Goal: Task Accomplishment & Management: Complete application form

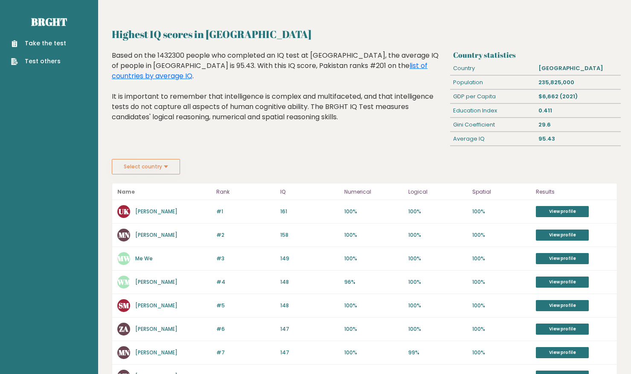
click at [167, 163] on button "Select country" at bounding box center [146, 166] width 68 height 15
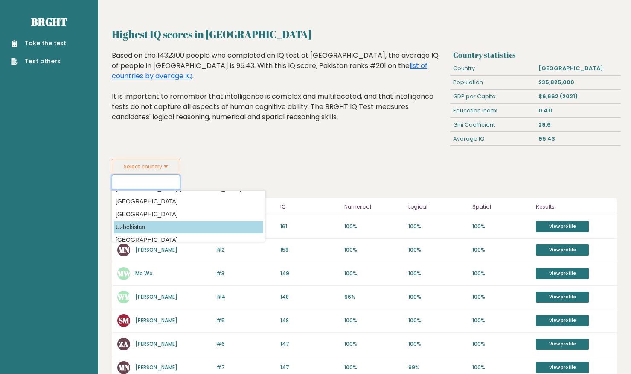
scroll to position [2993, 0]
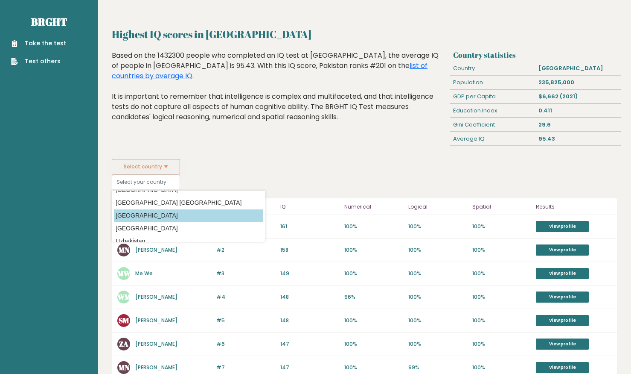
click at [161, 216] on option "United States of America" at bounding box center [188, 215] width 149 height 12
type input "United States of America"
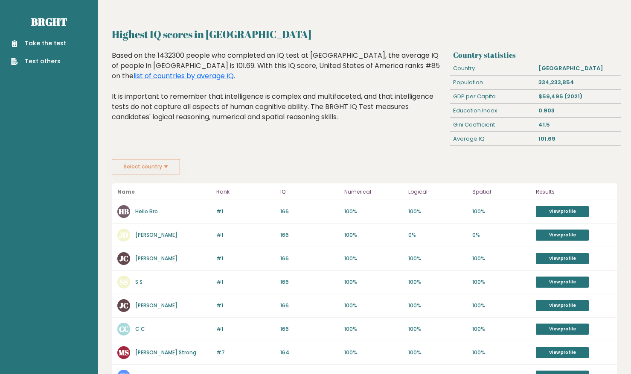
click at [36, 42] on link "Take the test" at bounding box center [38, 43] width 55 height 9
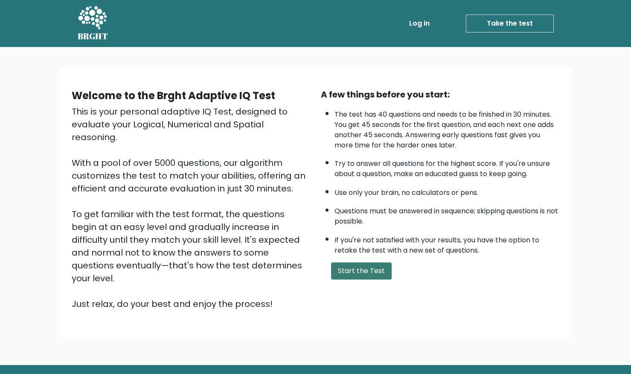
click at [361, 269] on button "Start the Test" at bounding box center [361, 270] width 61 height 17
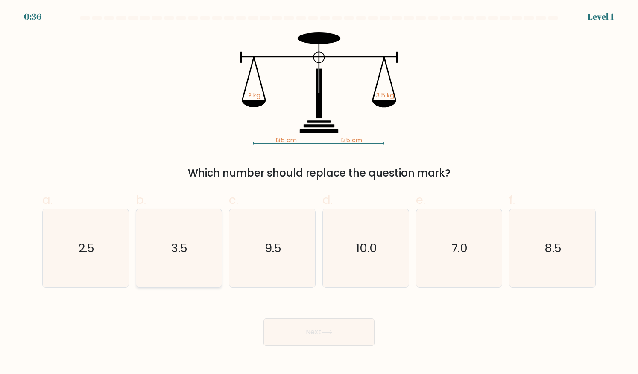
click at [179, 254] on text "3.5" at bounding box center [180, 248] width 16 height 17
click at [319, 193] on input "b. 3.5" at bounding box center [319, 190] width 0 height 6
radio input "true"
click at [316, 329] on button "Next" at bounding box center [318, 331] width 111 height 27
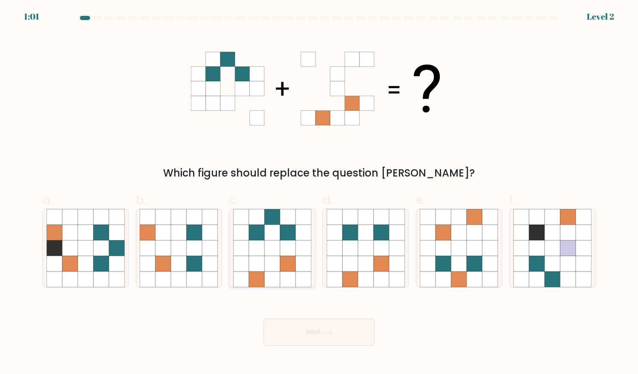
click at [274, 261] on icon at bounding box center [272, 264] width 16 height 16
click at [319, 193] on input "c." at bounding box center [319, 190] width 0 height 6
radio input "true"
click at [312, 332] on button "Next" at bounding box center [318, 331] width 111 height 27
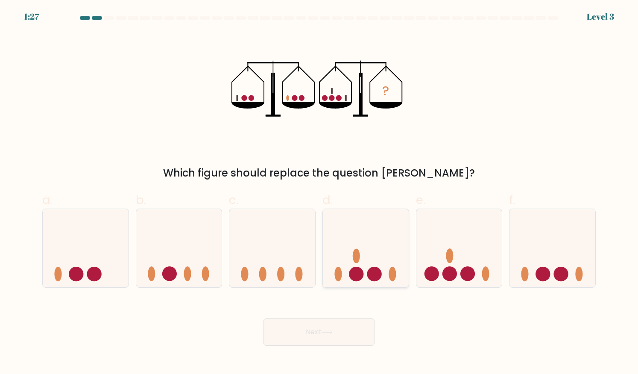
click at [377, 274] on circle at bounding box center [374, 273] width 15 height 15
click at [319, 193] on input "d." at bounding box center [319, 190] width 0 height 6
radio input "true"
click at [326, 333] on icon at bounding box center [327, 332] width 12 height 5
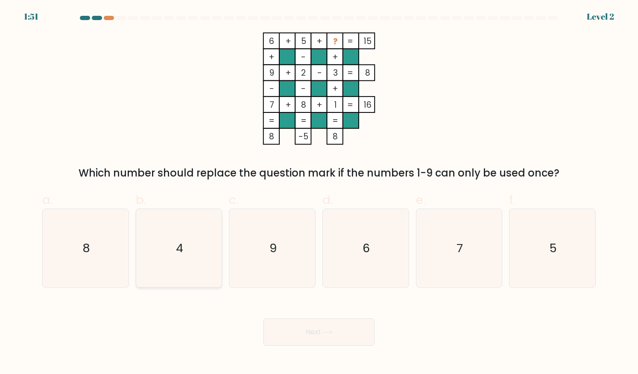
click at [176, 250] on text "4" at bounding box center [179, 248] width 7 height 17
click at [319, 193] on input "b. 4" at bounding box center [319, 190] width 0 height 6
radio input "true"
click at [330, 329] on button "Next" at bounding box center [318, 331] width 111 height 27
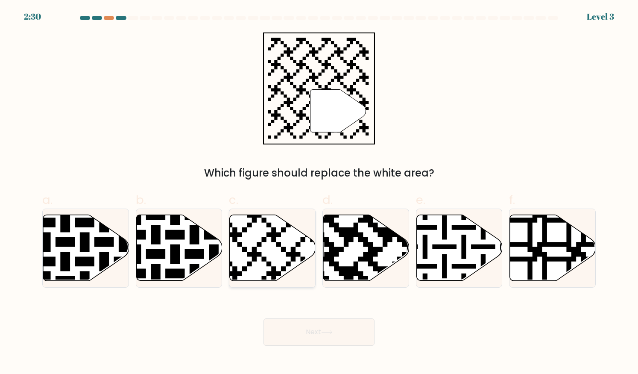
click at [260, 238] on icon at bounding box center [273, 248] width 86 height 66
click at [319, 193] on input "c." at bounding box center [319, 190] width 0 height 6
radio input "true"
click at [315, 330] on button "Next" at bounding box center [318, 331] width 111 height 27
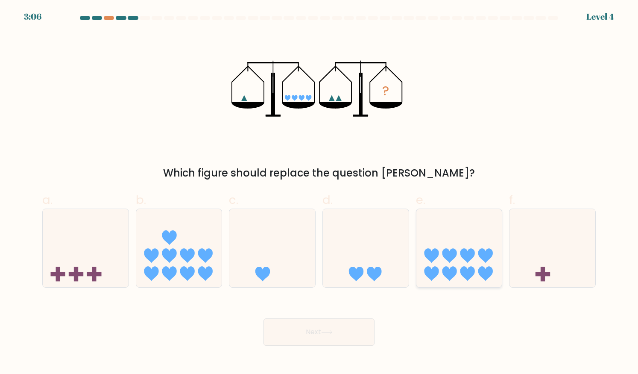
click at [453, 259] on icon at bounding box center [449, 255] width 15 height 15
click at [319, 193] on input "e." at bounding box center [319, 190] width 0 height 6
radio input "true"
click at [304, 334] on button "Next" at bounding box center [318, 331] width 111 height 27
click at [311, 330] on button "Next" at bounding box center [318, 331] width 111 height 27
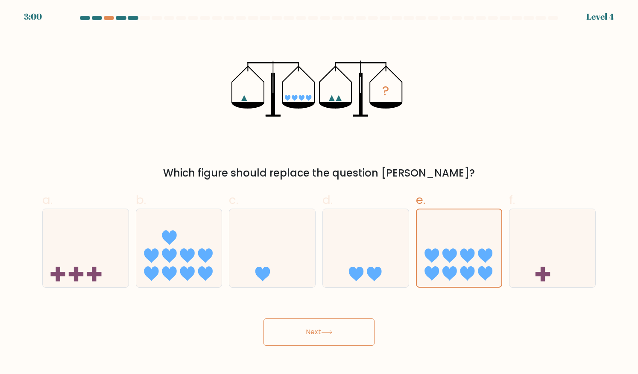
click at [324, 329] on button "Next" at bounding box center [318, 331] width 111 height 27
click at [490, 228] on icon at bounding box center [459, 248] width 85 height 70
click at [319, 193] on input "e." at bounding box center [319, 190] width 0 height 6
click at [317, 329] on button "Next" at bounding box center [318, 331] width 111 height 27
click at [325, 334] on icon at bounding box center [327, 332] width 12 height 5
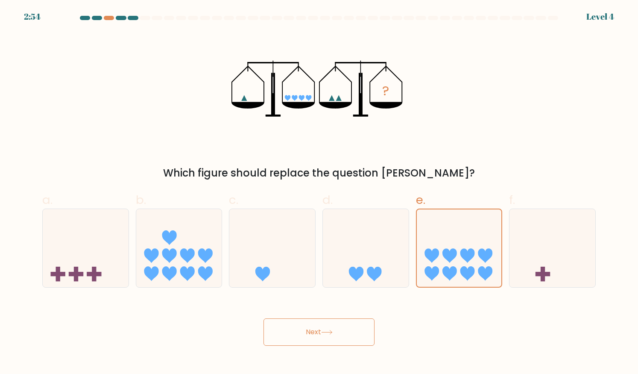
click at [295, 329] on button "Next" at bounding box center [318, 331] width 111 height 27
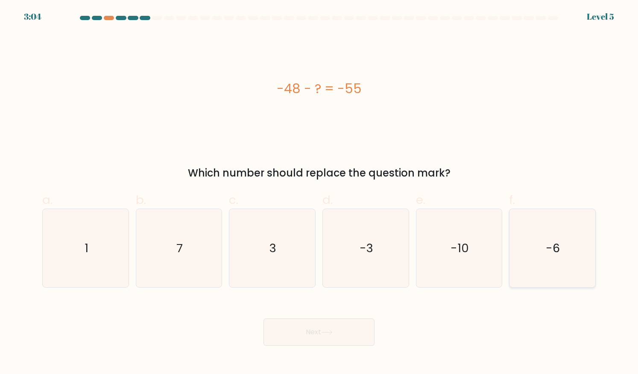
click at [550, 249] on text "-6" at bounding box center [553, 248] width 15 height 17
click at [319, 193] on input "f. -6" at bounding box center [319, 190] width 0 height 6
radio input "true"
click at [331, 330] on icon at bounding box center [327, 332] width 12 height 5
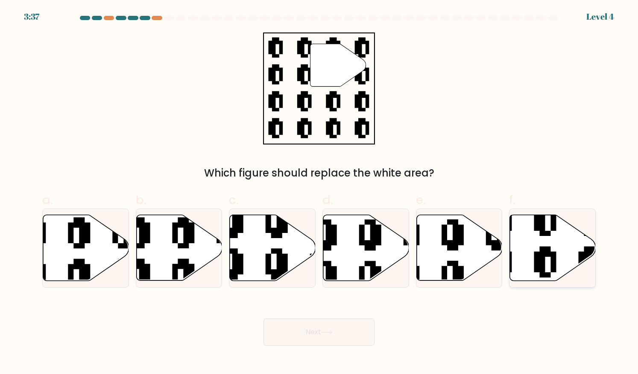
click at [552, 258] on icon at bounding box center [522, 281] width 155 height 155
click at [319, 193] on input "f." at bounding box center [319, 190] width 0 height 6
radio input "true"
click at [318, 333] on button "Next" at bounding box center [318, 331] width 111 height 27
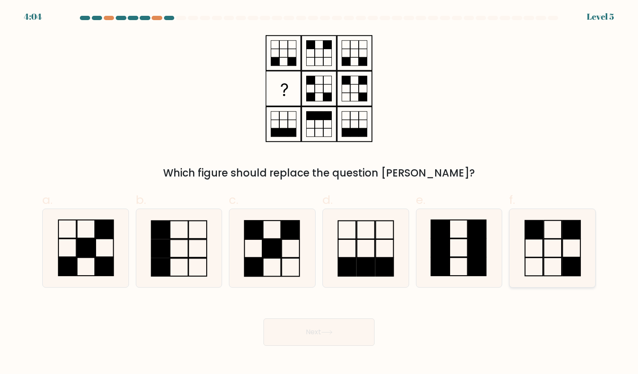
click at [546, 252] on icon at bounding box center [552, 248] width 78 height 78
click at [319, 193] on input "f." at bounding box center [319, 190] width 0 height 6
radio input "true"
click at [312, 328] on button "Next" at bounding box center [318, 331] width 111 height 27
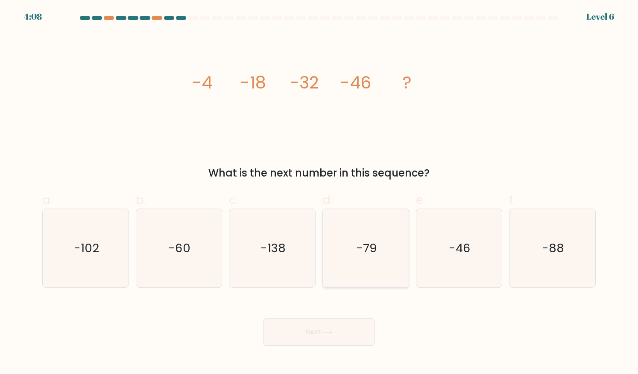
click at [374, 249] on text "-79" at bounding box center [366, 248] width 20 height 17
click at [319, 193] on input "d. -79" at bounding box center [319, 190] width 0 height 6
radio input "true"
click at [326, 333] on icon at bounding box center [327, 332] width 12 height 5
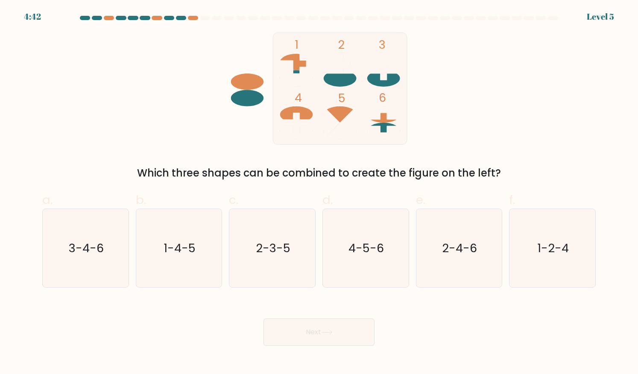
click at [384, 122] on ellipse at bounding box center [383, 114] width 33 height 16
click at [82, 250] on text "3-4-6" at bounding box center [86, 248] width 35 height 17
click at [319, 193] on input "a. 3-4-6" at bounding box center [319, 190] width 0 height 6
radio input "true"
click at [320, 336] on button "Next" at bounding box center [318, 331] width 111 height 27
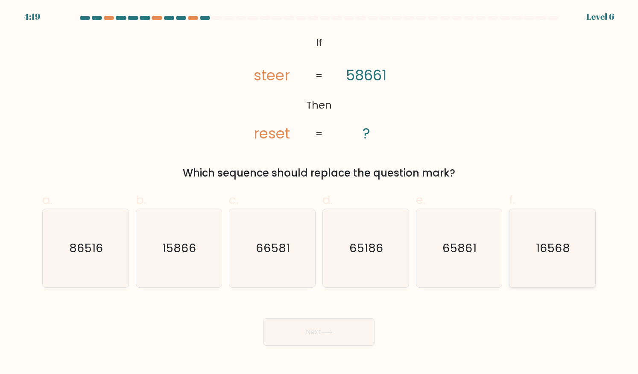
click at [561, 249] on text "16568" at bounding box center [553, 248] width 34 height 17
click at [319, 193] on input "f. 16568" at bounding box center [319, 190] width 0 height 6
radio input "true"
click at [302, 332] on button "Next" at bounding box center [318, 331] width 111 height 27
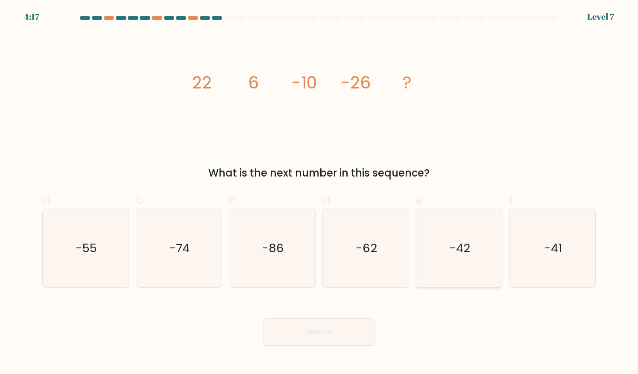
click at [459, 251] on text "-42" at bounding box center [459, 248] width 21 height 17
click at [319, 193] on input "e. -42" at bounding box center [319, 190] width 0 height 6
radio input "true"
click at [315, 333] on button "Next" at bounding box center [318, 331] width 111 height 27
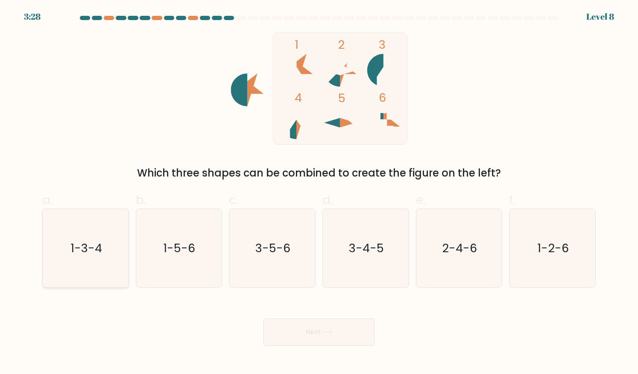
click at [85, 248] on text "1-3-4" at bounding box center [86, 248] width 32 height 17
click at [319, 193] on input "a. 1-3-4" at bounding box center [319, 190] width 0 height 6
radio input "true"
click at [315, 330] on button "Next" at bounding box center [318, 331] width 111 height 27
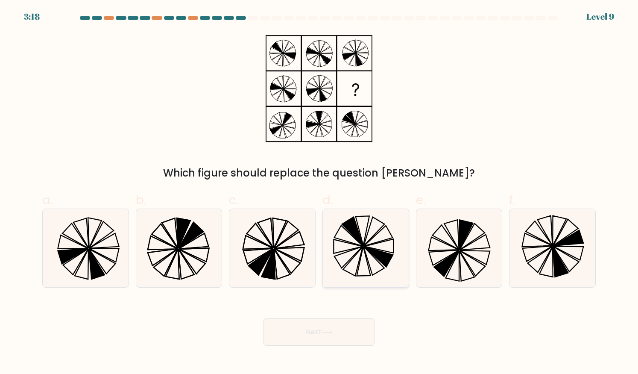
click at [359, 246] on icon at bounding box center [347, 246] width 29 height 14
click at [319, 193] on input "d." at bounding box center [319, 190] width 0 height 6
radio input "true"
click at [323, 329] on button "Next" at bounding box center [318, 331] width 111 height 27
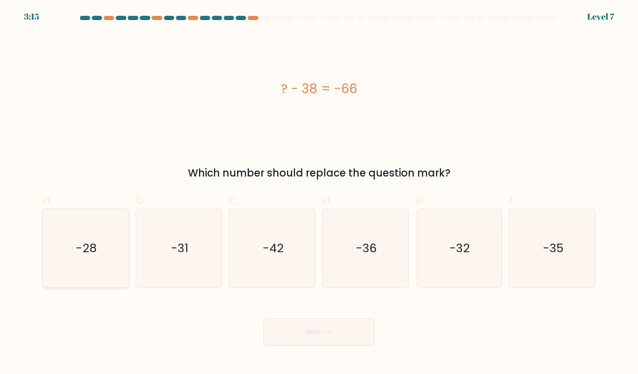
click at [73, 246] on icon "-28" at bounding box center [86, 248] width 78 height 78
click at [319, 193] on input "a. -28" at bounding box center [319, 190] width 0 height 6
radio input "true"
click at [316, 327] on button "Next" at bounding box center [318, 331] width 111 height 27
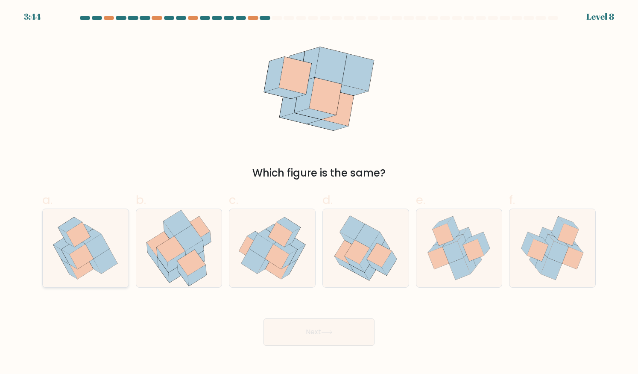
click at [95, 254] on icon at bounding box center [97, 246] width 24 height 25
click at [319, 193] on input "a." at bounding box center [319, 190] width 0 height 6
radio input "true"
click at [305, 335] on button "Next" at bounding box center [318, 331] width 111 height 27
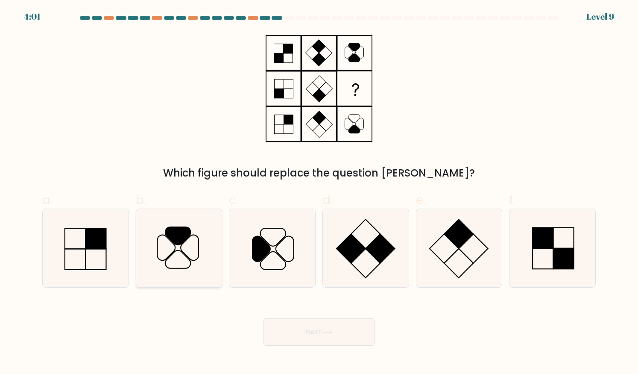
click at [183, 251] on icon at bounding box center [190, 247] width 18 height 25
click at [319, 193] on input "b." at bounding box center [319, 190] width 0 height 6
radio input "true"
click at [318, 330] on button "Next" at bounding box center [318, 331] width 111 height 27
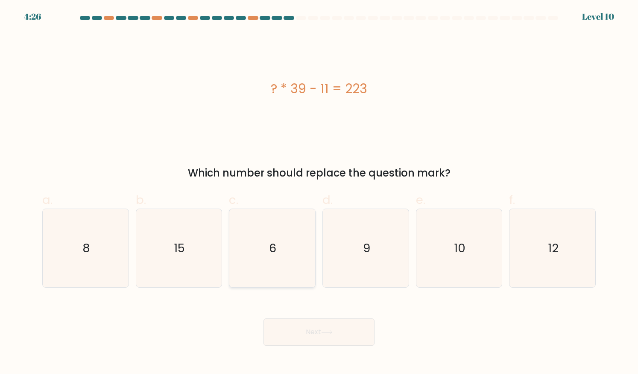
click at [273, 248] on text "6" at bounding box center [273, 248] width 8 height 17
click at [319, 193] on input "c. 6" at bounding box center [319, 190] width 0 height 6
radio input "true"
click at [318, 332] on button "Next" at bounding box center [318, 331] width 111 height 27
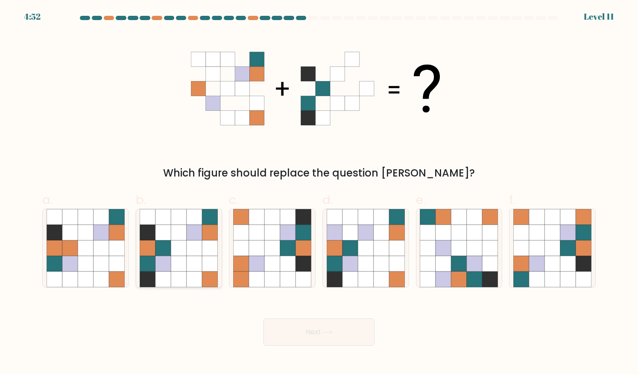
click at [187, 259] on icon at bounding box center [195, 264] width 16 height 16
click at [319, 193] on input "b." at bounding box center [319, 190] width 0 height 6
radio input "true"
click at [313, 331] on button "Next" at bounding box center [318, 331] width 111 height 27
click at [314, 327] on button "Next" at bounding box center [318, 331] width 111 height 27
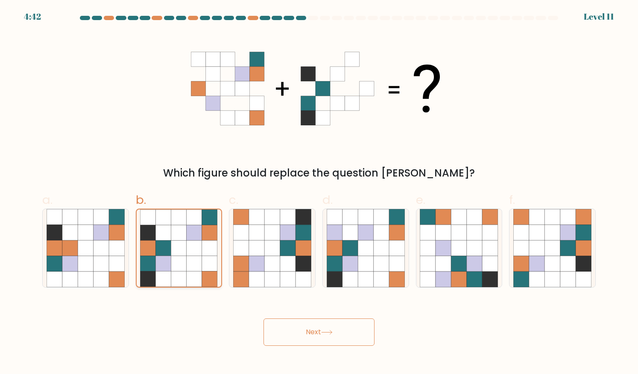
click at [187, 259] on icon at bounding box center [194, 262] width 15 height 15
click at [319, 193] on input "b." at bounding box center [319, 190] width 0 height 6
click at [330, 332] on icon at bounding box center [326, 332] width 10 height 4
click at [310, 331] on button "Next" at bounding box center [318, 331] width 111 height 27
click at [307, 324] on button "Next" at bounding box center [318, 331] width 111 height 27
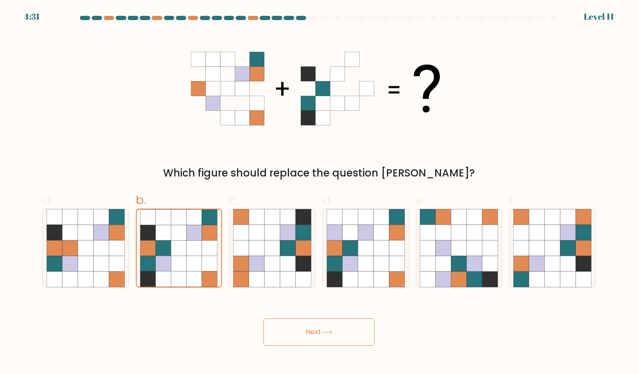
click at [311, 331] on button "Next" at bounding box center [318, 331] width 111 height 27
click at [197, 225] on icon at bounding box center [194, 232] width 15 height 15
click at [319, 193] on input "b." at bounding box center [319, 190] width 0 height 6
click at [197, 225] on icon at bounding box center [194, 232] width 15 height 15
click at [319, 193] on input "b." at bounding box center [319, 190] width 0 height 6
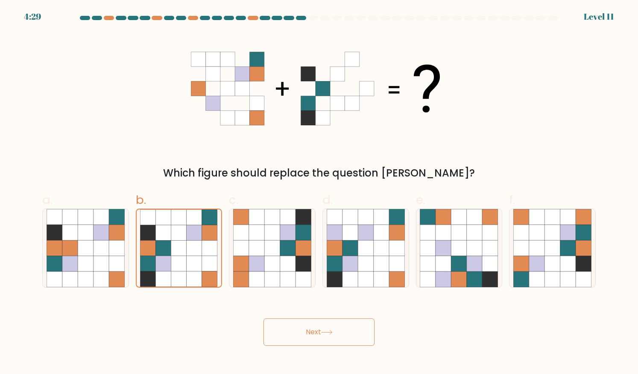
click at [316, 317] on div "Next" at bounding box center [319, 322] width 564 height 48
click at [316, 334] on button "Next" at bounding box center [318, 331] width 111 height 27
click at [318, 332] on button "Next" at bounding box center [318, 331] width 111 height 27
click at [349, 333] on button "Next" at bounding box center [318, 331] width 111 height 27
click at [345, 330] on button "Next" at bounding box center [318, 331] width 111 height 27
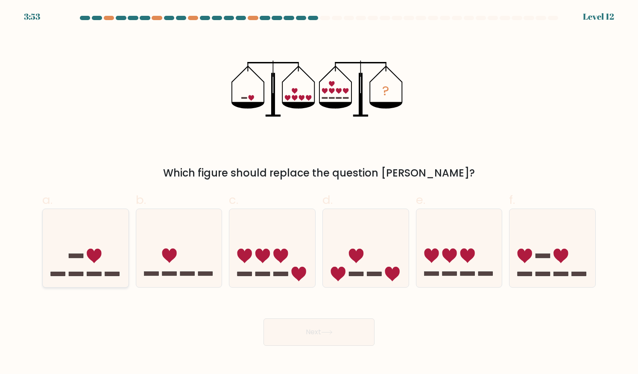
click at [82, 269] on icon at bounding box center [86, 247] width 86 height 71
click at [319, 193] on input "a." at bounding box center [319, 190] width 0 height 6
radio input "true"
click at [324, 330] on icon at bounding box center [327, 332] width 12 height 5
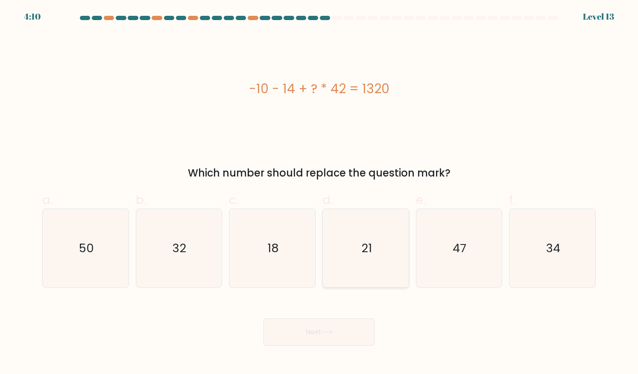
click at [364, 254] on text "21" at bounding box center [366, 248] width 11 height 17
click at [319, 193] on input "d. 21" at bounding box center [319, 190] width 0 height 6
radio input "true"
click at [316, 329] on button "Next" at bounding box center [318, 331] width 111 height 27
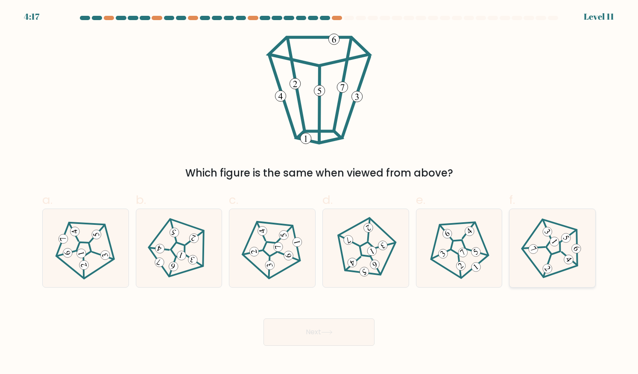
click at [557, 253] on icon at bounding box center [552, 247] width 63 height 63
click at [319, 193] on input "f." at bounding box center [319, 190] width 0 height 6
radio input "true"
click at [324, 332] on icon at bounding box center [327, 332] width 12 height 5
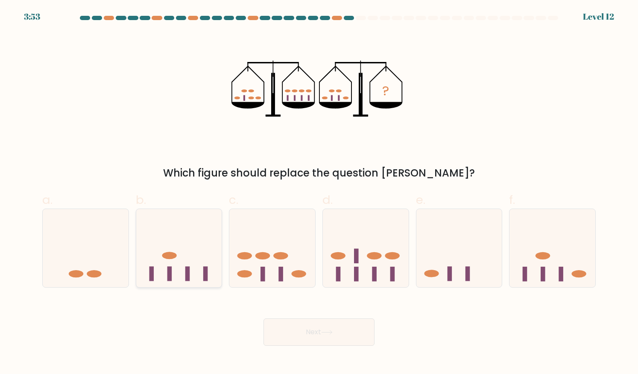
click at [185, 270] on rect at bounding box center [187, 273] width 5 height 15
click at [319, 193] on input "b." at bounding box center [319, 190] width 0 height 6
radio input "true"
click at [317, 327] on button "Next" at bounding box center [318, 331] width 111 height 27
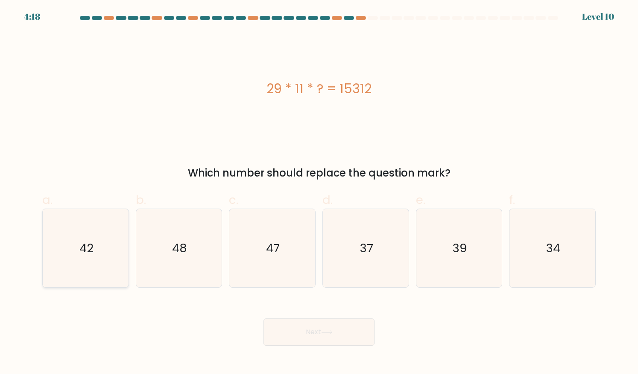
click at [88, 246] on text "42" at bounding box center [86, 248] width 14 height 17
click at [319, 193] on input "a. 42" at bounding box center [319, 190] width 0 height 6
radio input "true"
click at [95, 248] on icon "42" at bounding box center [85, 247] width 77 height 77
click at [319, 193] on input "a. 42" at bounding box center [319, 190] width 0 height 6
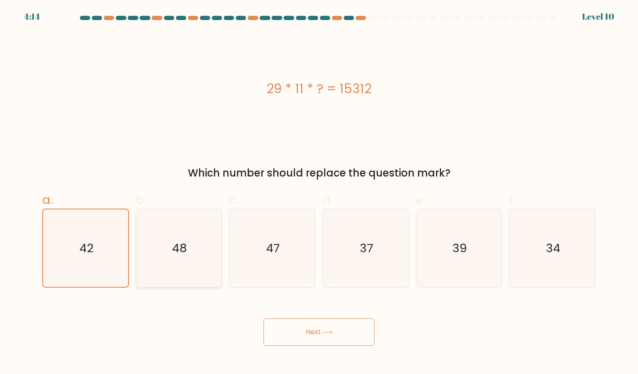
click at [174, 245] on text "48" at bounding box center [179, 248] width 15 height 17
click at [319, 193] on input "b. 48" at bounding box center [319, 190] width 0 height 6
radio input "true"
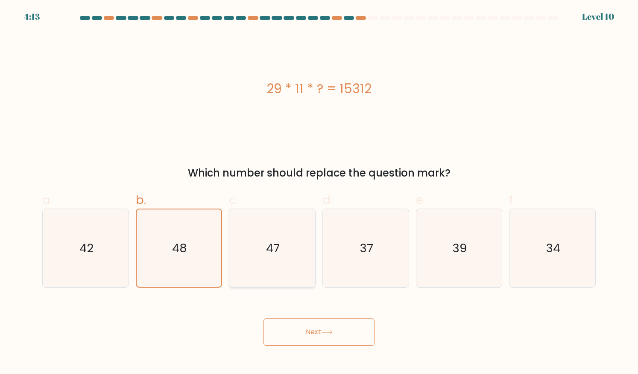
click at [280, 246] on text "47" at bounding box center [273, 248] width 14 height 17
click at [319, 193] on input "c. 47" at bounding box center [319, 190] width 0 height 6
radio input "true"
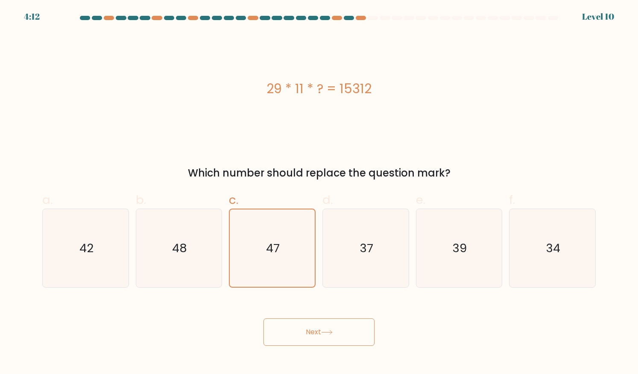
click at [316, 332] on button "Next" at bounding box center [318, 331] width 111 height 27
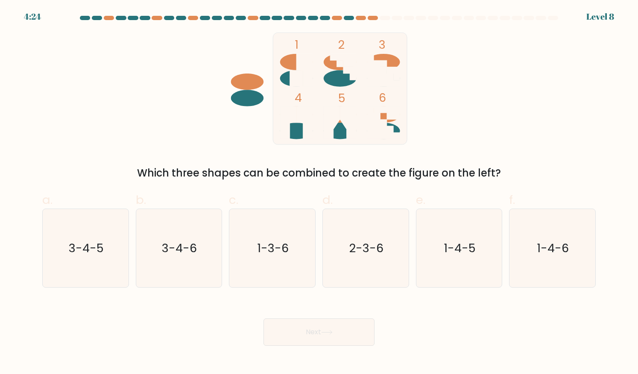
click at [395, 129] on ellipse at bounding box center [383, 131] width 33 height 16
click at [374, 247] on text "2-3-6" at bounding box center [366, 248] width 35 height 17
click at [319, 193] on input "d. 2-3-6" at bounding box center [319, 190] width 0 height 6
radio input "true"
click at [329, 333] on icon at bounding box center [327, 332] width 12 height 5
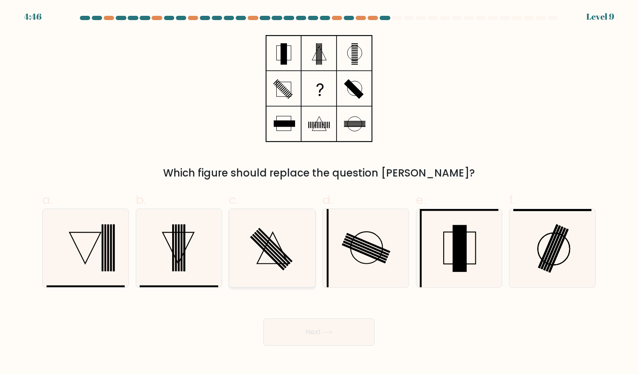
click at [275, 251] on icon at bounding box center [272, 248] width 78 height 78
click at [319, 193] on input "c." at bounding box center [319, 190] width 0 height 6
radio input "true"
click at [306, 331] on button "Next" at bounding box center [318, 331] width 111 height 27
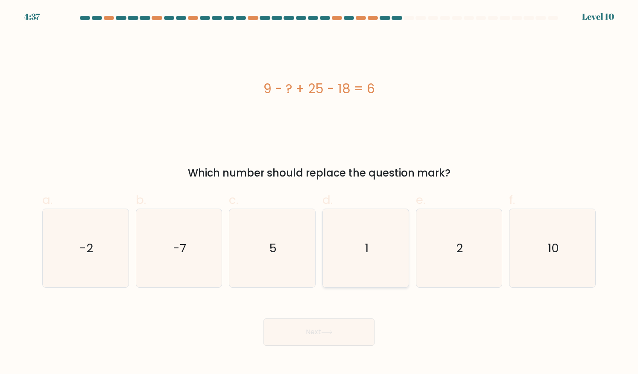
click at [365, 245] on text "1" at bounding box center [367, 248] width 4 height 17
click at [319, 193] on input "d. 1" at bounding box center [319, 190] width 0 height 6
radio input "true"
click at [178, 237] on icon "-7" at bounding box center [179, 248] width 78 height 78
click at [319, 193] on input "b. -7" at bounding box center [319, 190] width 0 height 6
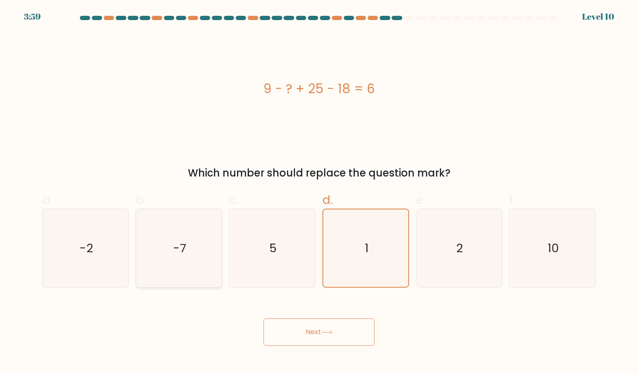
radio input "true"
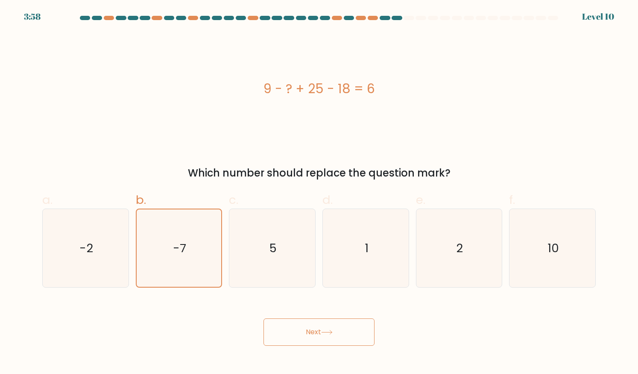
click at [318, 331] on button "Next" at bounding box center [318, 331] width 111 height 27
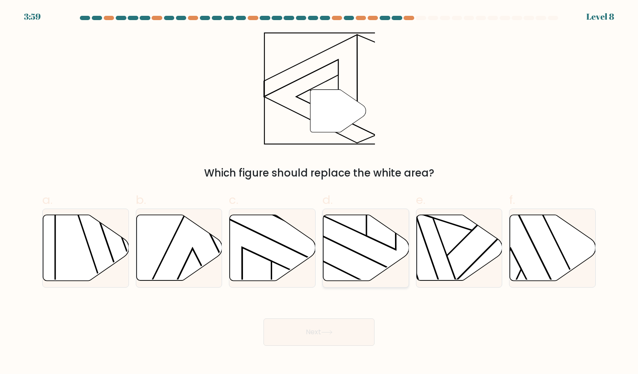
click at [352, 257] on icon at bounding box center [366, 248] width 86 height 66
click at [319, 193] on input "d." at bounding box center [319, 190] width 0 height 6
radio input "true"
click at [315, 336] on button "Next" at bounding box center [318, 331] width 111 height 27
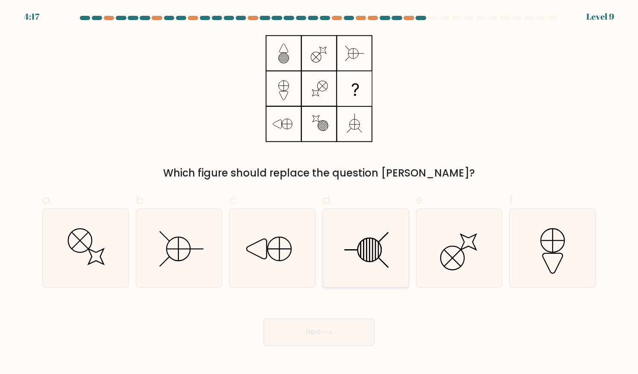
click at [372, 253] on line at bounding box center [372, 249] width 0 height 23
click at [319, 193] on input "d." at bounding box center [319, 190] width 0 height 6
radio input "true"
click at [321, 326] on button "Next" at bounding box center [318, 331] width 111 height 27
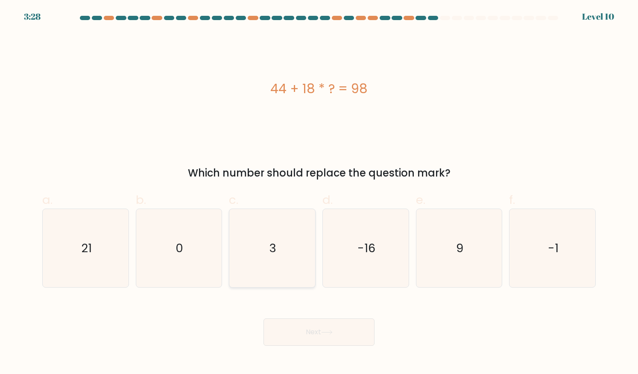
click at [275, 253] on text "3" at bounding box center [272, 248] width 7 height 17
click at [319, 193] on input "c. 3" at bounding box center [319, 190] width 0 height 6
radio input "true"
click at [310, 333] on button "Next" at bounding box center [318, 331] width 111 height 27
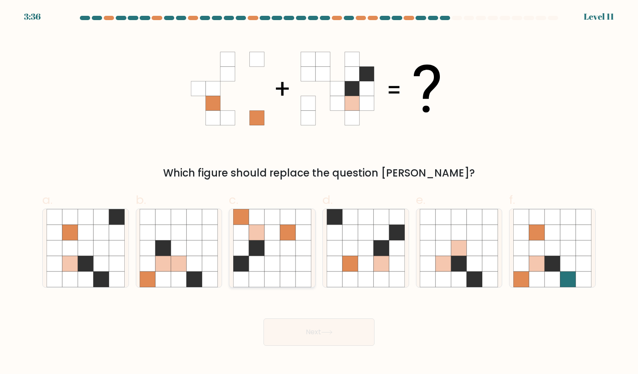
click at [273, 247] on icon at bounding box center [272, 248] width 16 height 16
click at [319, 193] on input "c." at bounding box center [319, 190] width 0 height 6
radio input "true"
click at [324, 333] on icon at bounding box center [327, 332] width 12 height 5
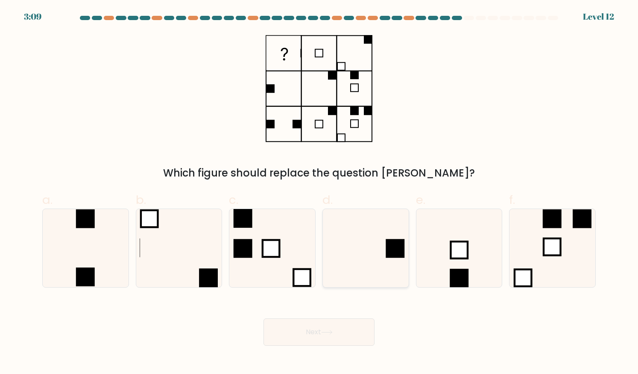
click at [372, 249] on icon at bounding box center [366, 248] width 78 height 78
click at [319, 193] on input "d." at bounding box center [319, 190] width 0 height 6
radio input "true"
click at [313, 331] on button "Next" at bounding box center [318, 331] width 111 height 27
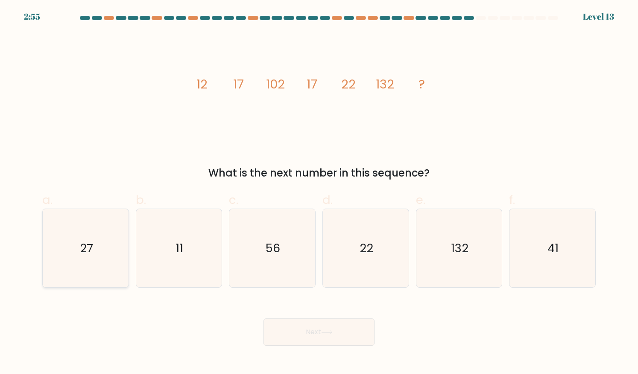
click at [86, 248] on text "27" at bounding box center [86, 248] width 13 height 17
click at [319, 193] on input "a. 27" at bounding box center [319, 190] width 0 height 6
radio input "true"
click at [364, 242] on text "22" at bounding box center [366, 248] width 14 height 17
drag, startPoint x: 371, startPoint y: 275, endPoint x: 376, endPoint y: 274, distance: 4.7
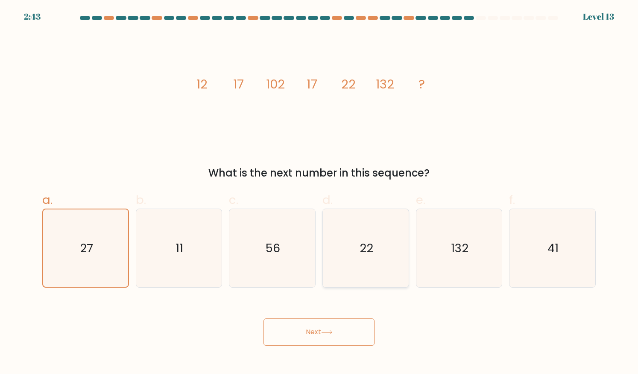
click at [372, 275] on icon "22" at bounding box center [366, 248] width 78 height 78
click at [319, 193] on input "d. 22" at bounding box center [319, 190] width 0 height 6
radio input "true"
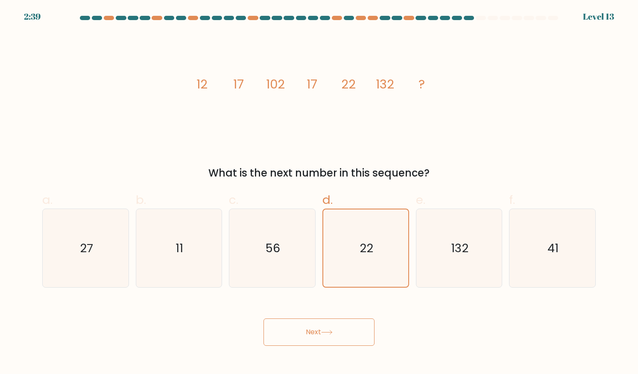
click at [331, 329] on button "Next" at bounding box center [318, 331] width 111 height 27
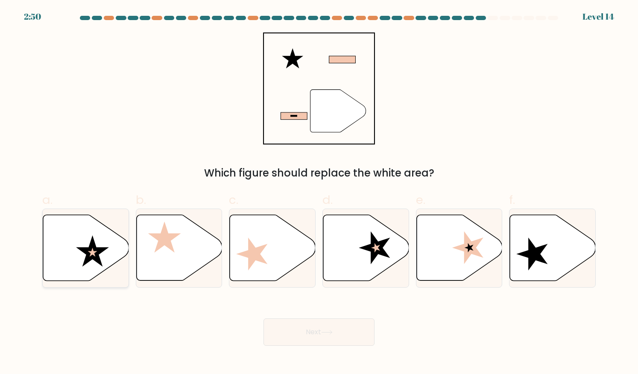
click at [103, 249] on icon at bounding box center [92, 250] width 33 height 31
click at [319, 193] on input "a." at bounding box center [319, 190] width 0 height 6
radio input "true"
click at [320, 333] on button "Next" at bounding box center [318, 331] width 111 height 27
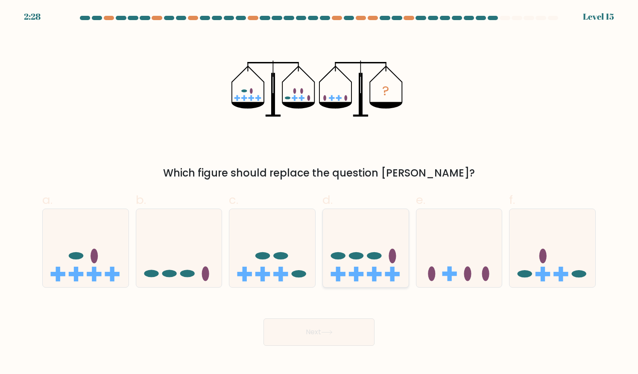
click at [362, 263] on icon at bounding box center [366, 247] width 86 height 71
click at [319, 193] on input "d." at bounding box center [319, 190] width 0 height 6
radio input "true"
click at [315, 330] on button "Next" at bounding box center [318, 331] width 111 height 27
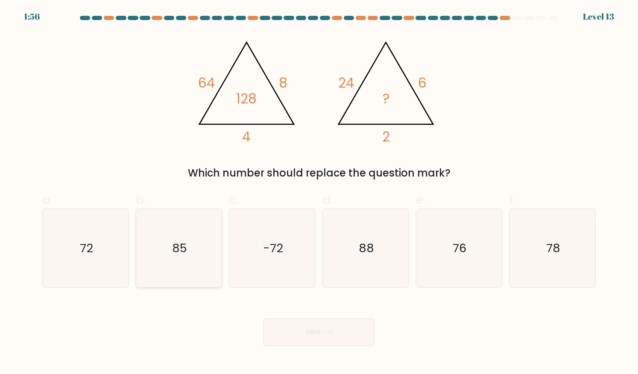
click at [177, 249] on text "85" at bounding box center [179, 248] width 15 height 17
click at [319, 193] on input "b. 85" at bounding box center [319, 190] width 0 height 6
radio input "true"
click at [326, 330] on icon at bounding box center [327, 332] width 12 height 5
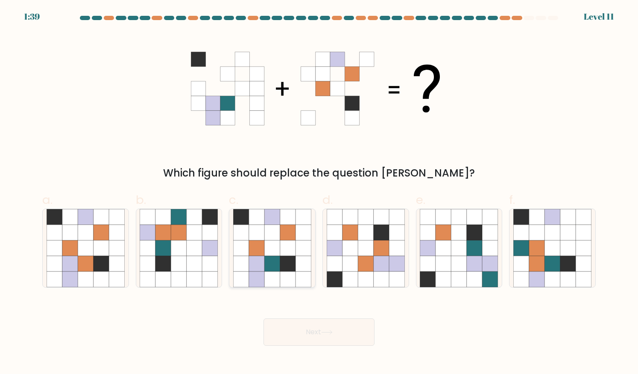
click at [273, 242] on icon at bounding box center [272, 248] width 16 height 16
click at [319, 193] on input "c." at bounding box center [319, 190] width 0 height 6
radio input "true"
click at [320, 332] on button "Next" at bounding box center [318, 331] width 111 height 27
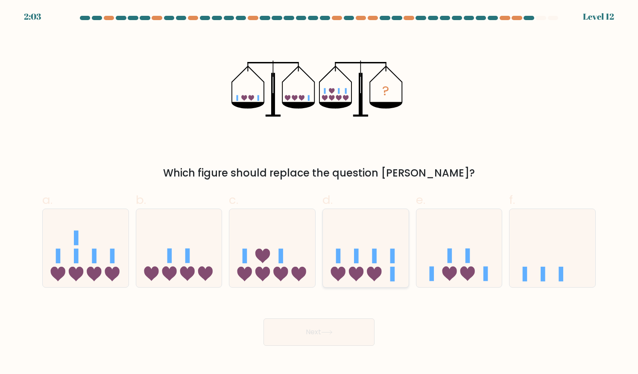
click at [360, 248] on icon at bounding box center [366, 247] width 86 height 71
click at [319, 193] on input "d." at bounding box center [319, 190] width 0 height 6
radio input "true"
click at [323, 330] on icon at bounding box center [327, 332] width 12 height 5
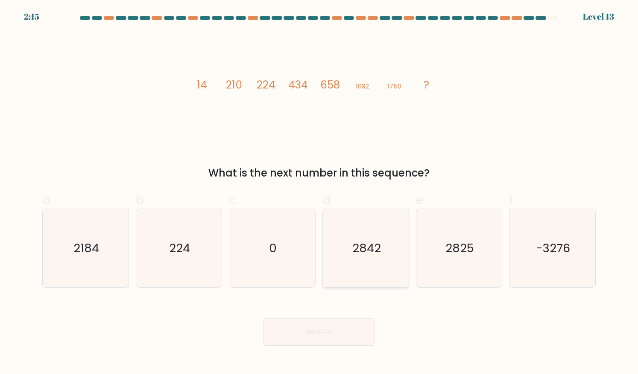
click at [368, 245] on text "2842" at bounding box center [366, 248] width 29 height 17
click at [319, 193] on input "d. 2842" at bounding box center [319, 190] width 0 height 6
radio input "true"
click at [311, 326] on button "Next" at bounding box center [318, 331] width 111 height 27
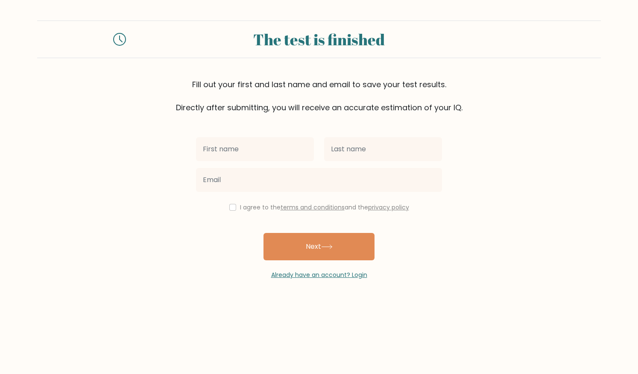
click at [241, 154] on input "text" at bounding box center [255, 149] width 118 height 24
type input "[PERSON_NAME]"
type input "Puchar"
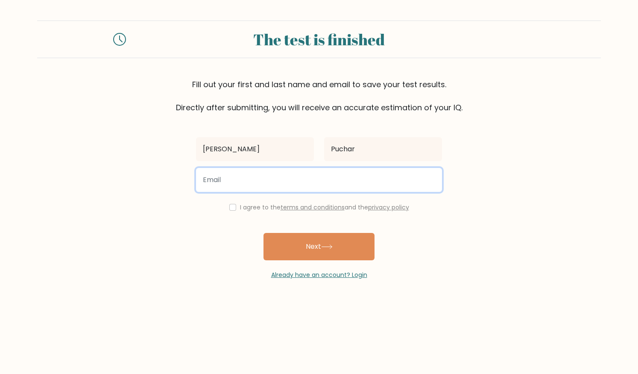
click at [241, 183] on input "email" at bounding box center [319, 180] width 246 height 24
type input "[PERSON_NAME][EMAIL_ADDRESS][DOMAIN_NAME]"
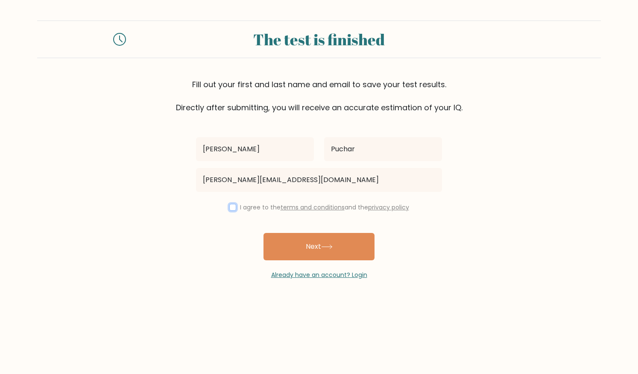
drag, startPoint x: 232, startPoint y: 207, endPoint x: 250, endPoint y: 225, distance: 25.4
click at [233, 207] on input "checkbox" at bounding box center [232, 207] width 7 height 7
checkbox input "true"
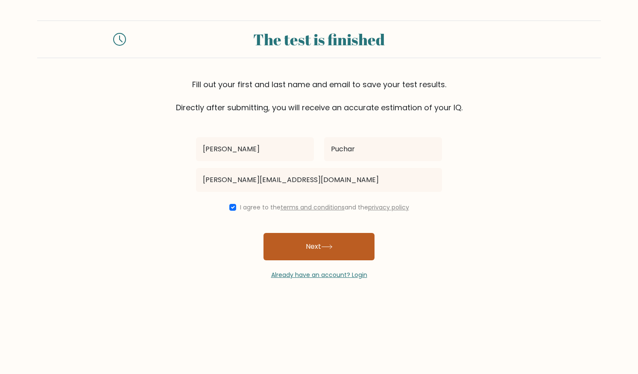
click at [311, 247] on button "Next" at bounding box center [318, 246] width 111 height 27
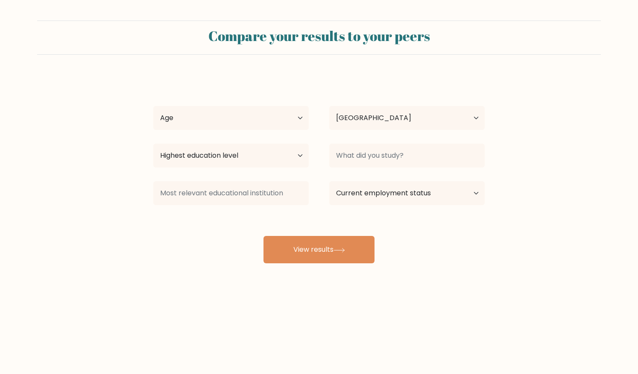
select select "US"
click at [302, 117] on select "Age Under 18 years old 18-24 years old 25-34 years old 35-44 years old 45-54 ye…" at bounding box center [230, 118] width 155 height 24
select select "45_54"
click at [153, 106] on select "Age Under 18 years old 18-24 years old 25-34 years old 35-44 years old 45-54 ye…" at bounding box center [230, 118] width 155 height 24
click at [298, 157] on select "Highest education level No schooling Primary Lower Secondary Upper Secondary Oc…" at bounding box center [230, 155] width 155 height 24
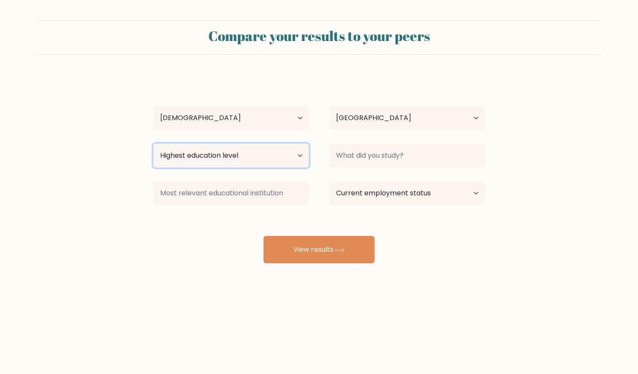
select select "occupation_specific"
click at [153, 143] on select "Highest education level No schooling Primary Lower Secondary Upper Secondary Oc…" at bounding box center [230, 155] width 155 height 24
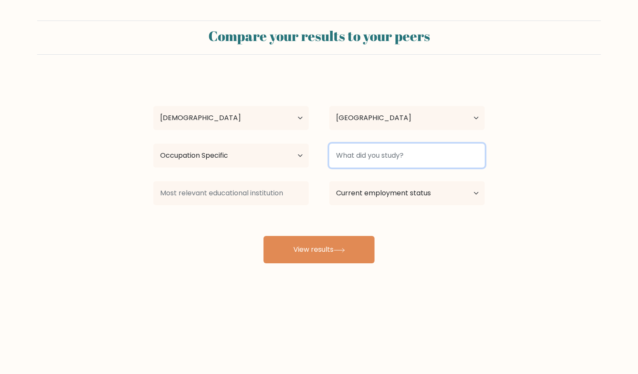
click at [445, 155] on input at bounding box center [406, 155] width 155 height 24
type input "Art"
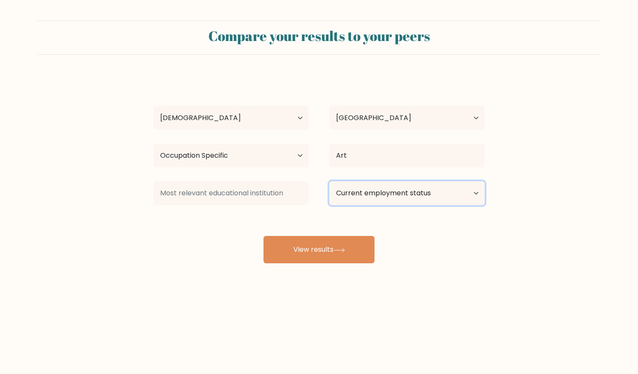
click at [475, 193] on select "Current employment status Employed Student Retired Other / prefer not to answer" at bounding box center [406, 193] width 155 height 24
select select "employed"
click at [329, 181] on select "Current employment status Employed Student Retired Other / prefer not to answer" at bounding box center [406, 193] width 155 height 24
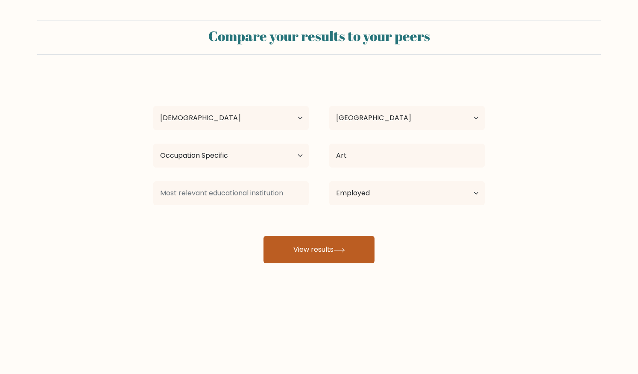
click at [318, 249] on button "View results" at bounding box center [318, 249] width 111 height 27
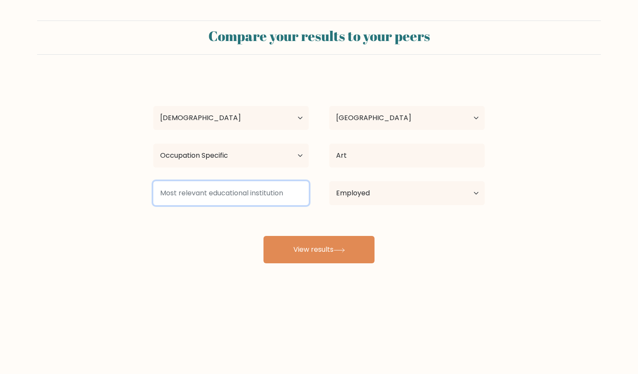
click at [202, 193] on input at bounding box center [230, 193] width 155 height 24
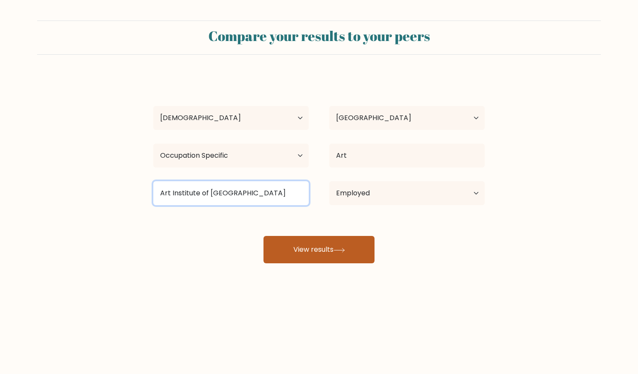
type input "Art Institute of Seattle"
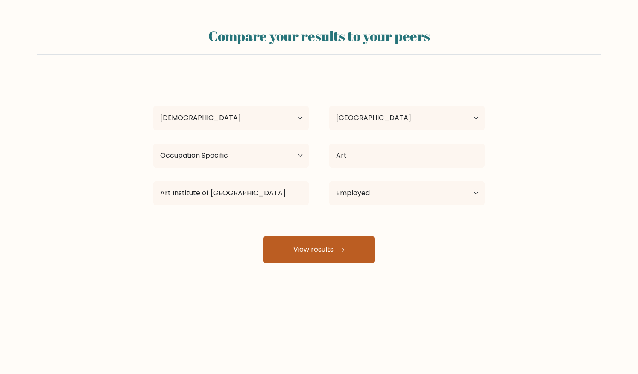
click at [320, 242] on button "View results" at bounding box center [318, 249] width 111 height 27
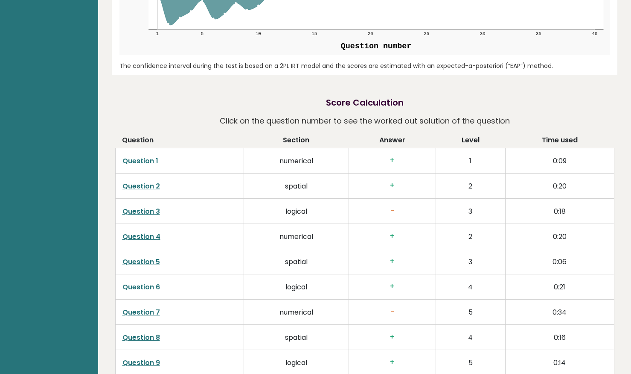
scroll to position [1267, 0]
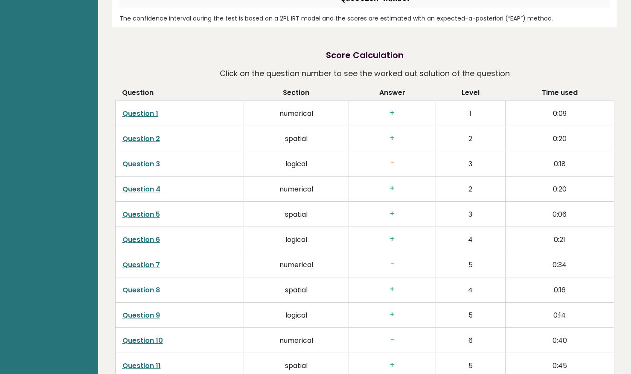
click at [141, 159] on link "Question 3" at bounding box center [142, 164] width 38 height 10
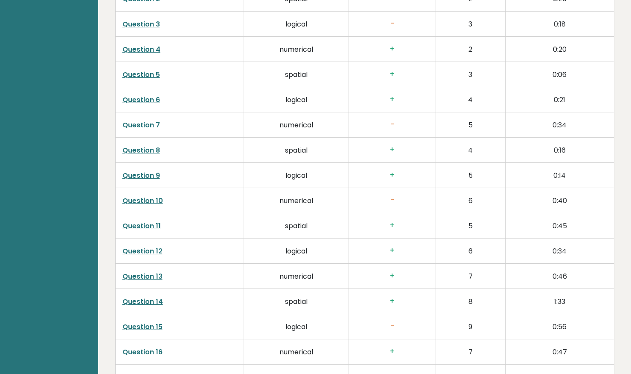
scroll to position [1409, 0]
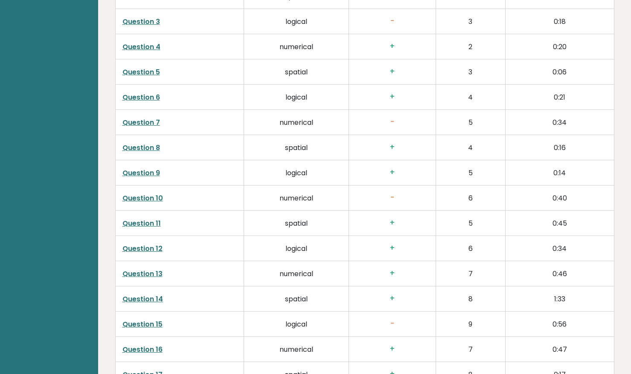
click at [152, 319] on link "Question 15" at bounding box center [143, 324] width 40 height 10
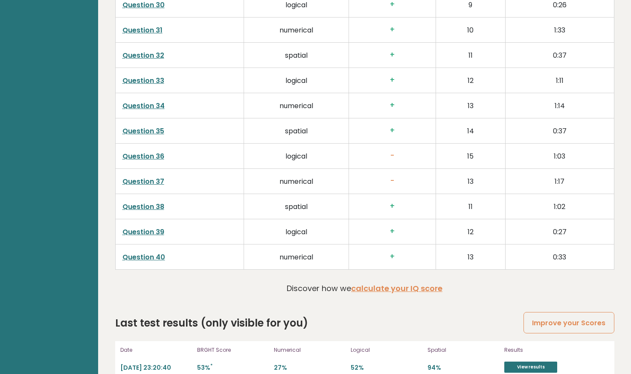
scroll to position [2109, 0]
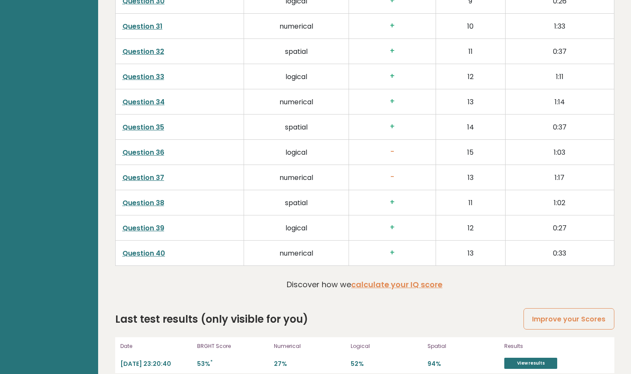
click at [141, 147] on link "Question 36" at bounding box center [144, 152] width 42 height 10
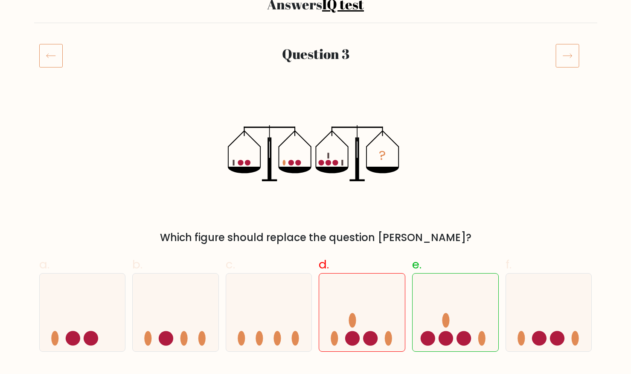
scroll to position [71, 0]
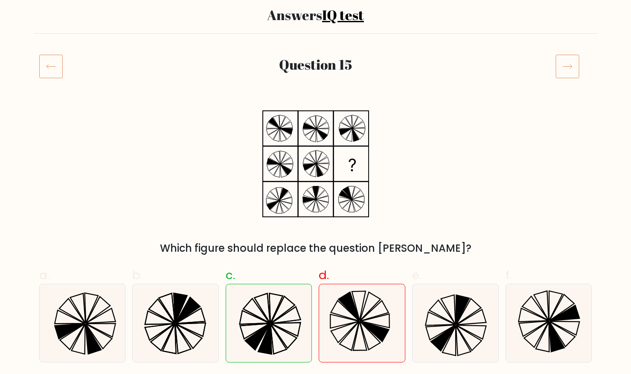
scroll to position [85, 0]
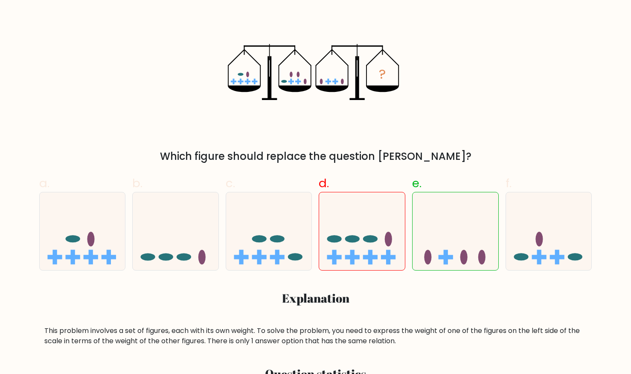
scroll to position [157, 0]
